Goal: Task Accomplishment & Management: Manage account settings

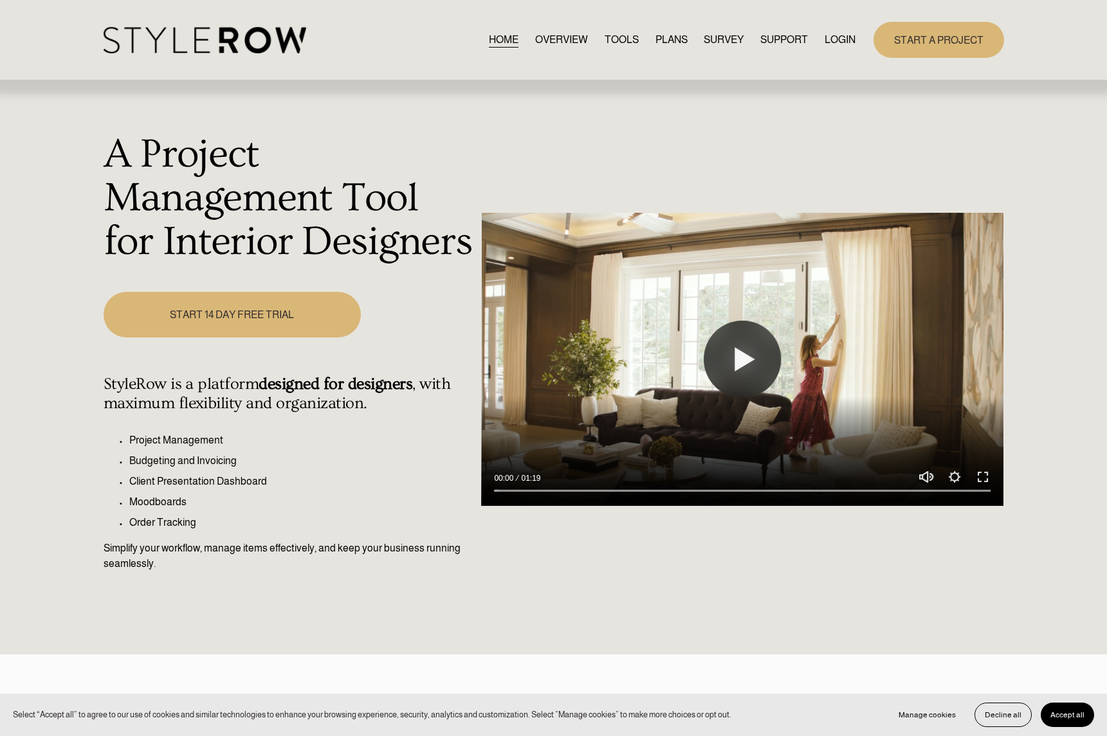
click at [832, 35] on link "LOGIN" at bounding box center [840, 39] width 31 height 17
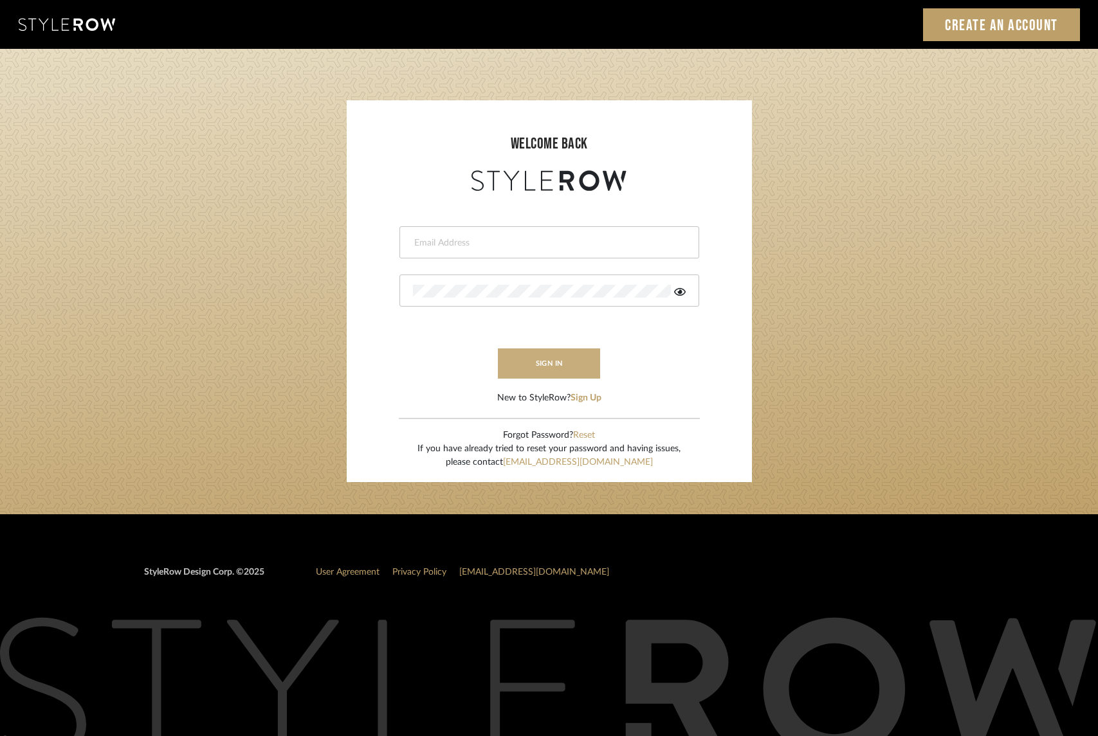
type input "dana.lewisrosedesign@gmail.com"
click at [528, 366] on button "sign in" at bounding box center [549, 364] width 103 height 30
